Goal: Navigation & Orientation: Find specific page/section

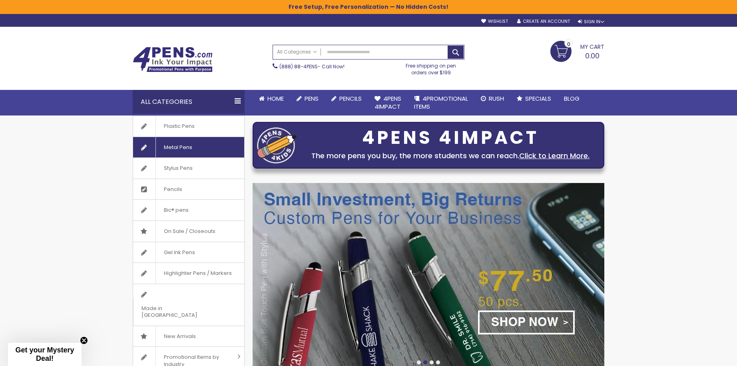
click at [205, 153] on link "Metal Pens" at bounding box center [188, 147] width 111 height 21
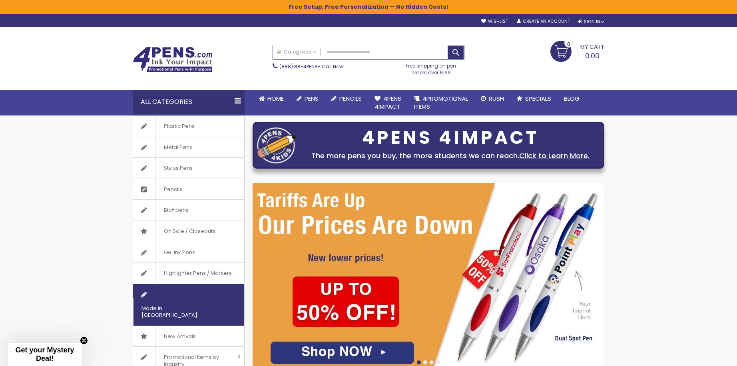
click at [206, 294] on link "Made in [GEOGRAPHIC_DATA]" at bounding box center [188, 305] width 111 height 42
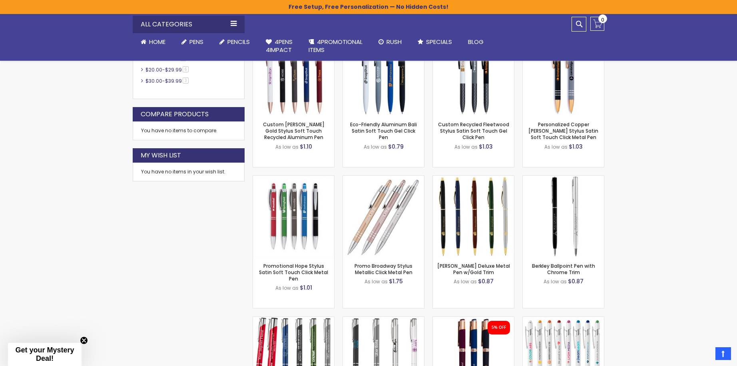
scroll to position [400, 0]
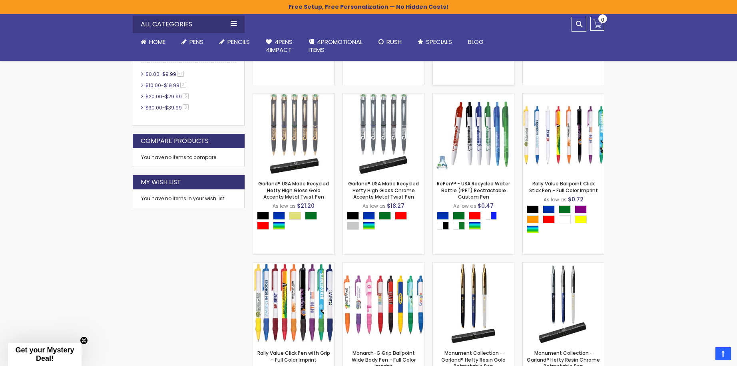
scroll to position [440, 0]
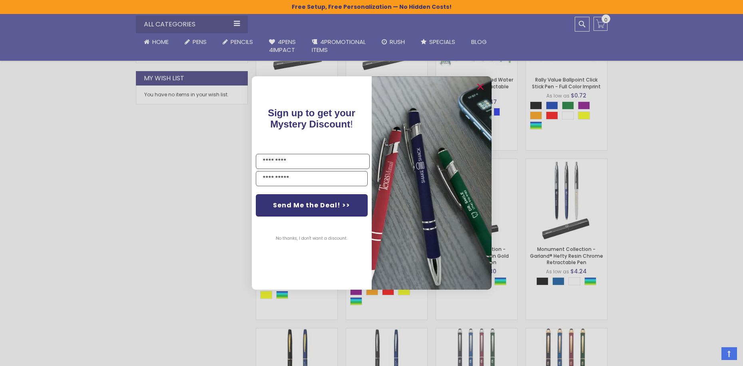
click at [173, 252] on div "Close dialog Sign up to get your Mystery Discount ! Name Email Send Me the Deal…" at bounding box center [371, 183] width 743 height 366
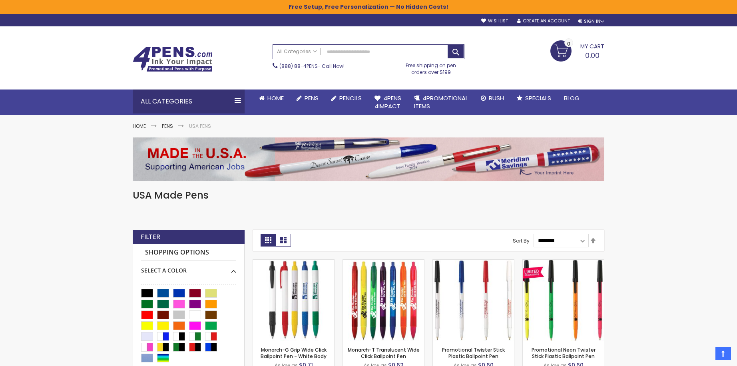
scroll to position [0, 0]
